Goal: Use online tool/utility

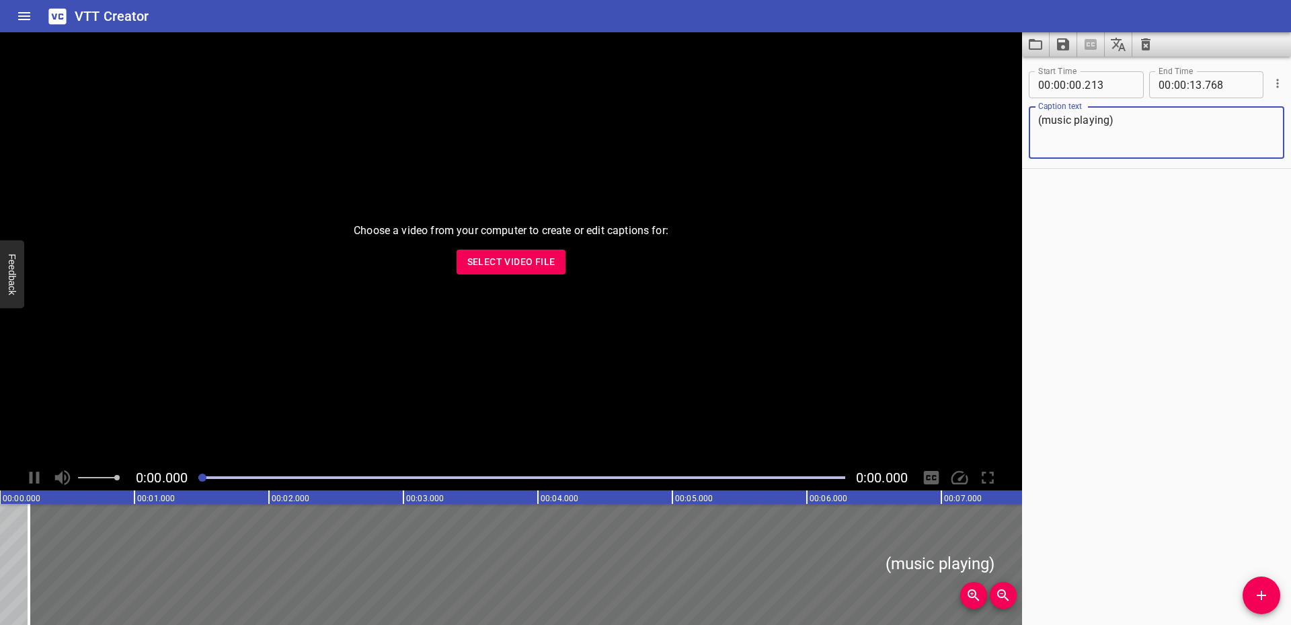
click at [557, 250] on button "Select Video File" at bounding box center [512, 261] width 110 height 25
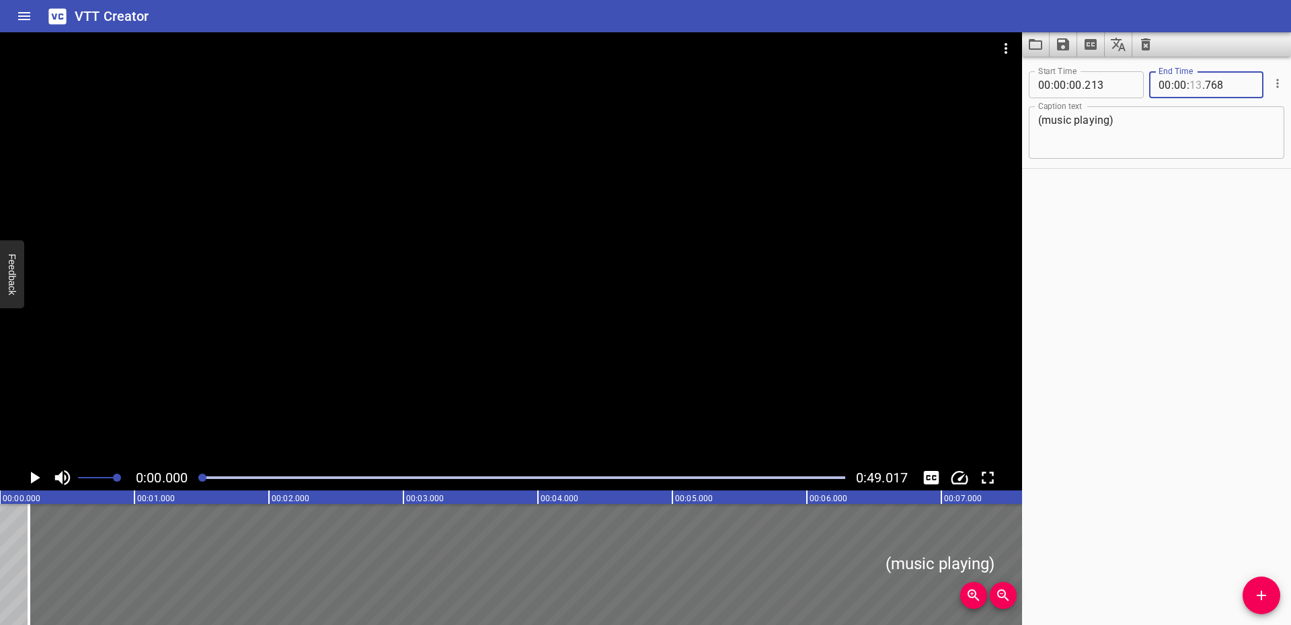
click at [1190, 83] on input "number" at bounding box center [1195, 84] width 13 height 27
type input "49"
type input "768"
click at [812, 477] on div "Play progress" at bounding box center [521, 477] width 647 height 3
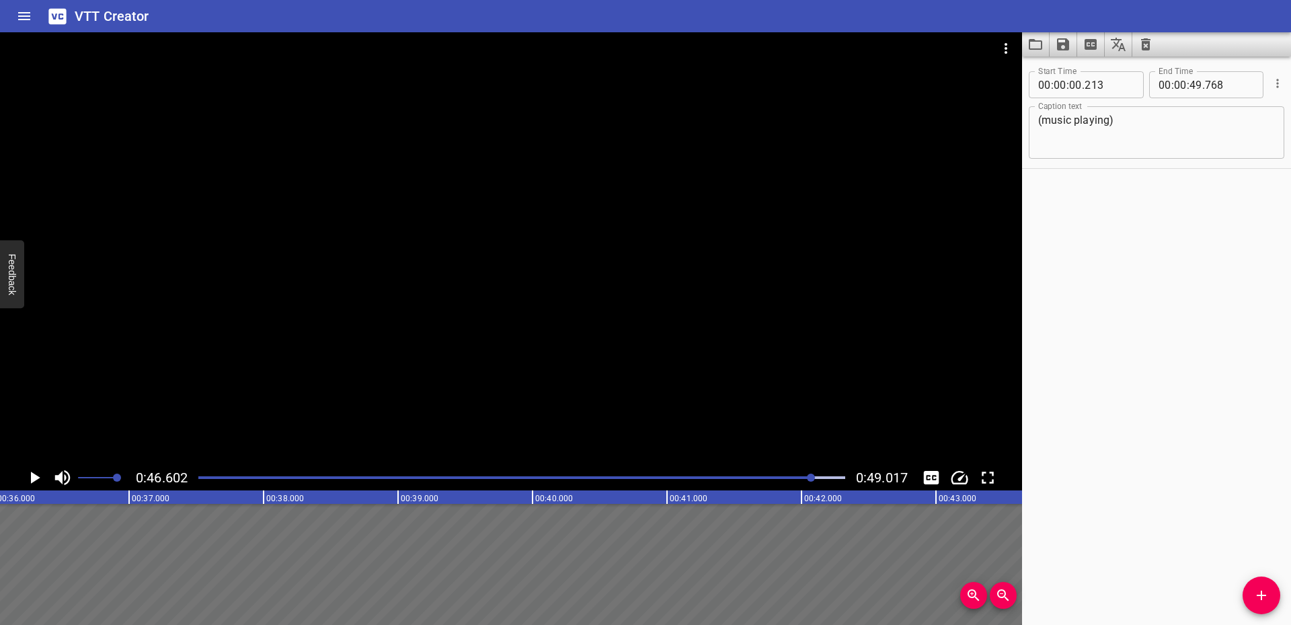
click at [33, 478] on icon "Play/Pause" at bounding box center [35, 477] width 9 height 12
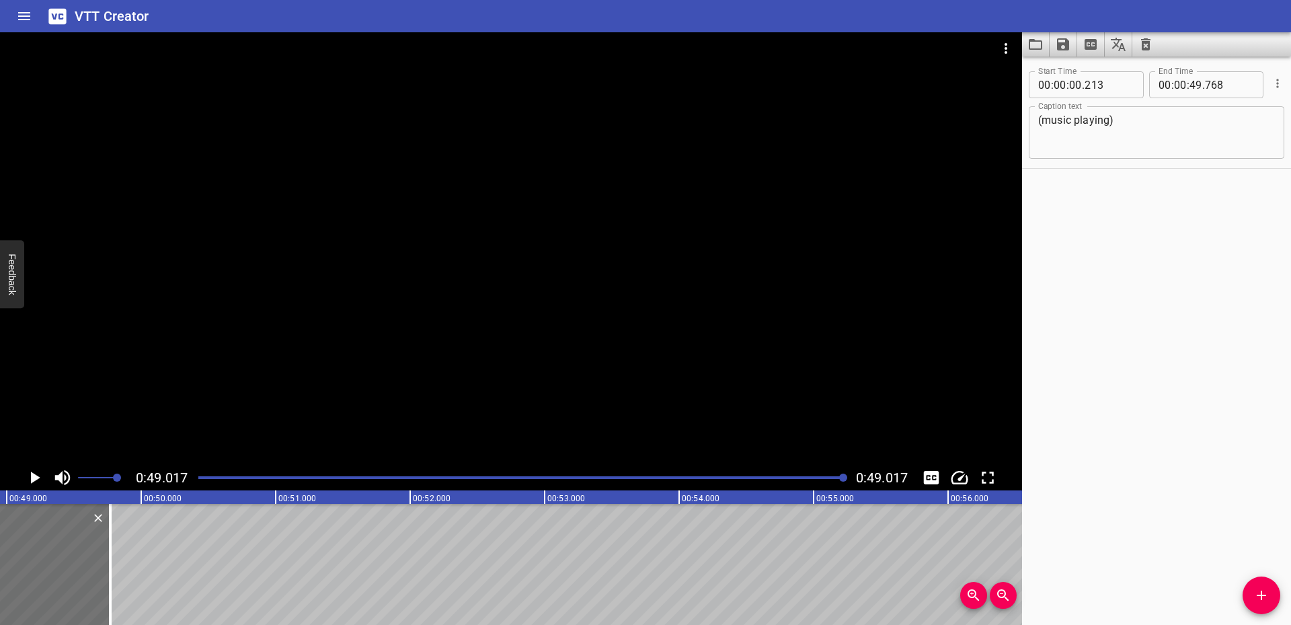
scroll to position [0, 6591]
click at [1191, 84] on input "number" at bounding box center [1195, 84] width 13 height 27
type input "48"
type input "768"
click at [814, 475] on div at bounding box center [521, 477] width 663 height 19
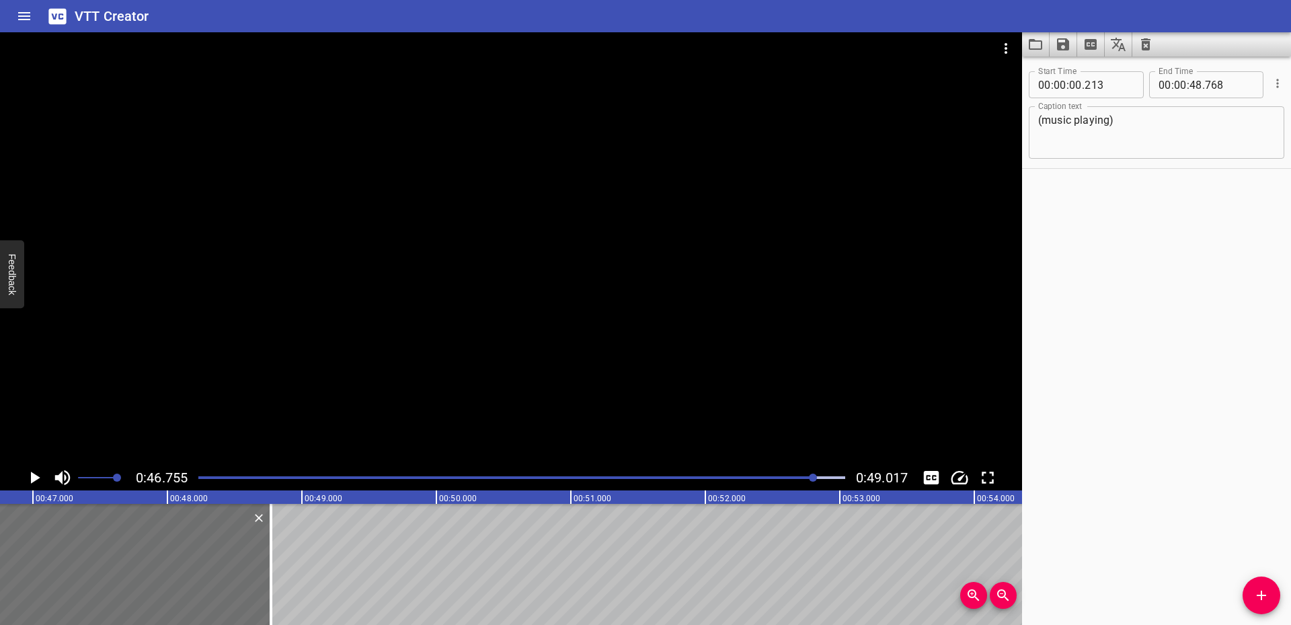
click at [32, 475] on icon "Play/Pause" at bounding box center [35, 477] width 9 height 12
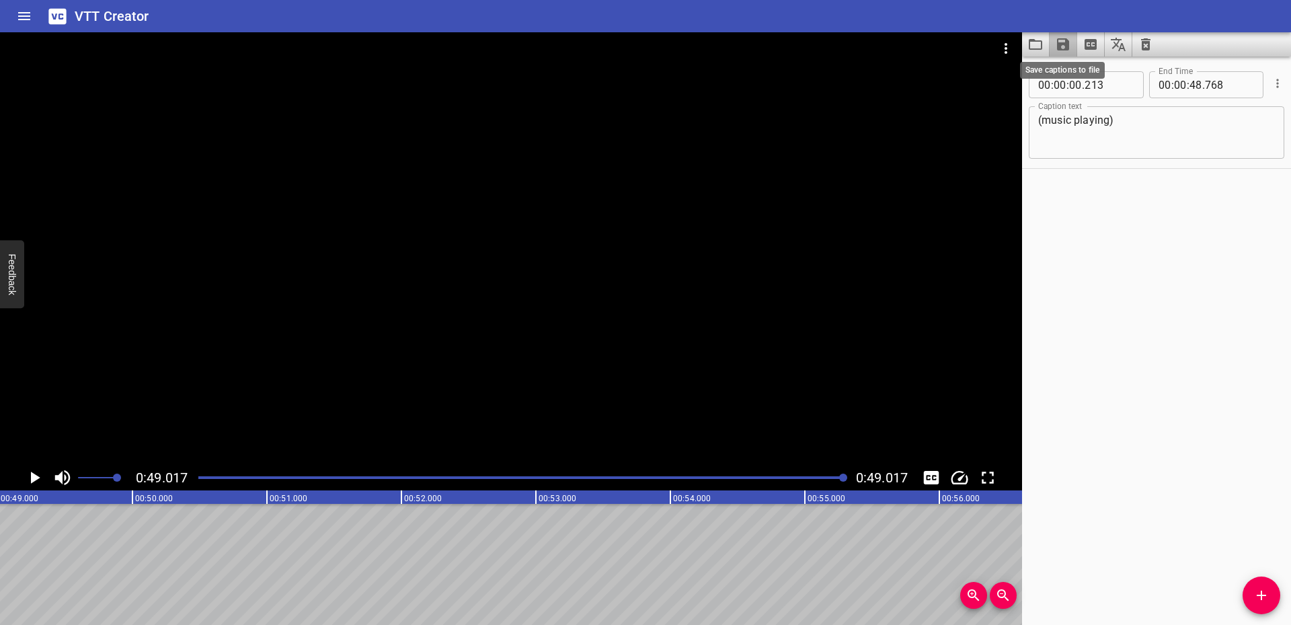
click at [1066, 48] on icon "Save captions to file" at bounding box center [1063, 44] width 12 height 12
click at [1092, 75] on li "Save to VTT file" at bounding box center [1099, 74] width 99 height 24
click at [1089, 278] on div "Start Time 00 : 00 : 00 . 213 Start Time End Time 00 : 00 : 48 . 768 End Time C…" at bounding box center [1156, 340] width 269 height 568
